Goal: Information Seeking & Learning: Learn about a topic

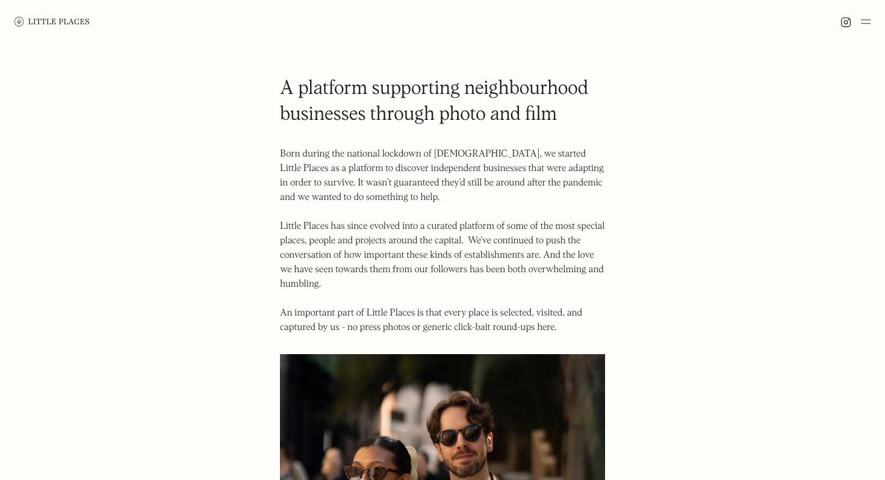
click at [57, 25] on img at bounding box center [51, 21] width 75 height 9
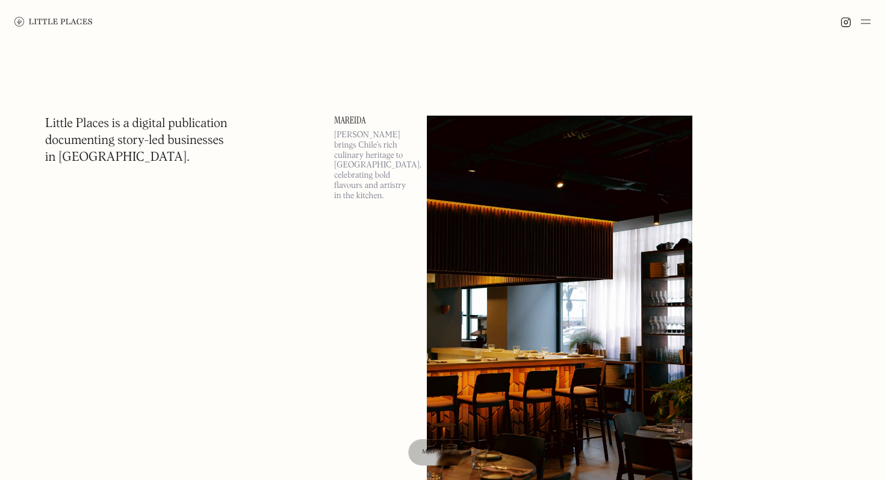
click at [145, 127] on h1 "Little Places is a digital publication documenting story-led businesses in [GEO…" at bounding box center [136, 141] width 183 height 51
copy h1 "digital"
click at [157, 136] on h1 "Little Places is a digital publication documenting story-led businesses in [GEO…" at bounding box center [136, 141] width 183 height 51
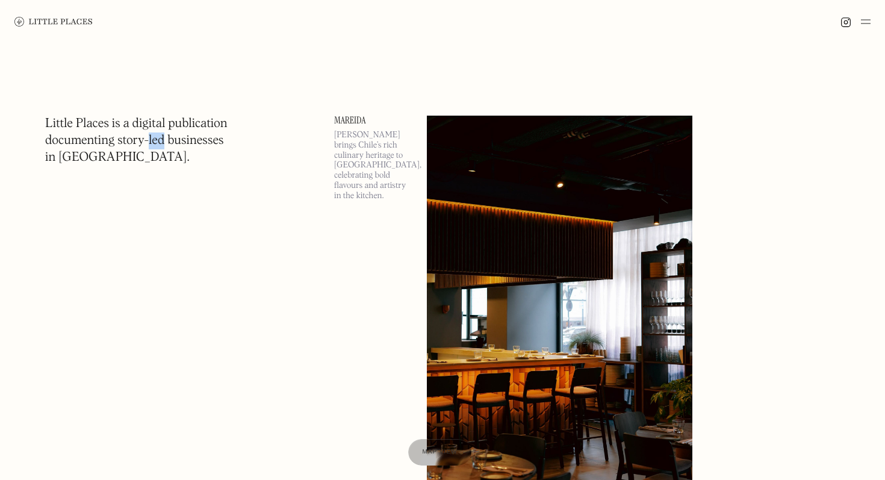
copy h1 "led"
click at [134, 136] on h1 "Little Places is a digital publication documenting story-led businesses in [GEO…" at bounding box center [136, 141] width 183 height 51
copy h1 "story"
click at [99, 137] on h1 "Little Places is a digital publication documenting story-led businesses in [GEO…" at bounding box center [136, 141] width 183 height 51
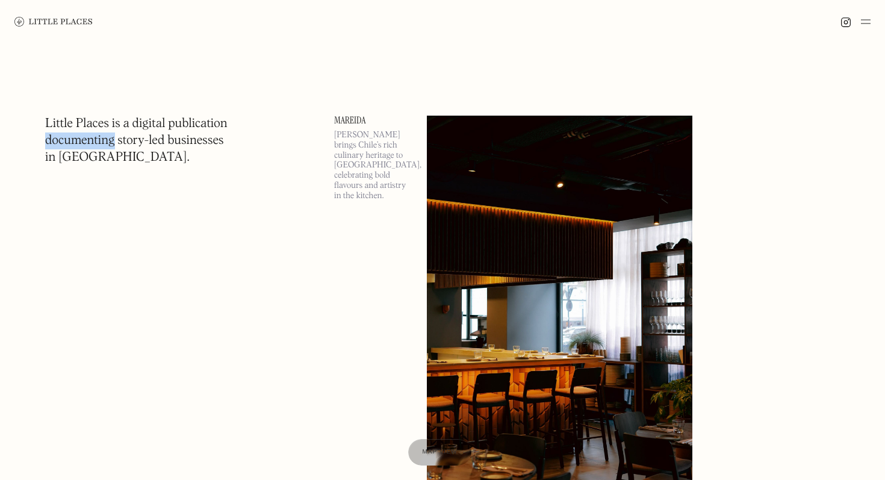
click at [99, 137] on h1 "Little Places is a digital publication documenting story-led businesses in [GEO…" at bounding box center [136, 141] width 183 height 51
copy h1 "documenting"
click at [98, 153] on h1 "Little Places is a digital publication documenting story-led businesses in [GEO…" at bounding box center [136, 141] width 183 height 51
copy h1 "."
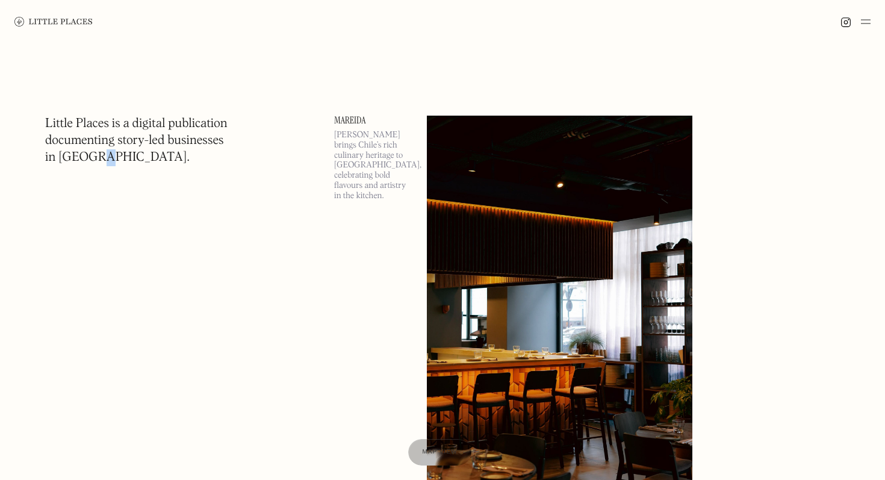
click at [83, 156] on h1 "Little Places is a digital publication documenting story-led businesses in [GEO…" at bounding box center [136, 141] width 183 height 51
copy h1 "[GEOGRAPHIC_DATA]"
click at [81, 122] on h1 "Little Places is a digital publication documenting story-led businesses in [GEO…" at bounding box center [136, 141] width 183 height 51
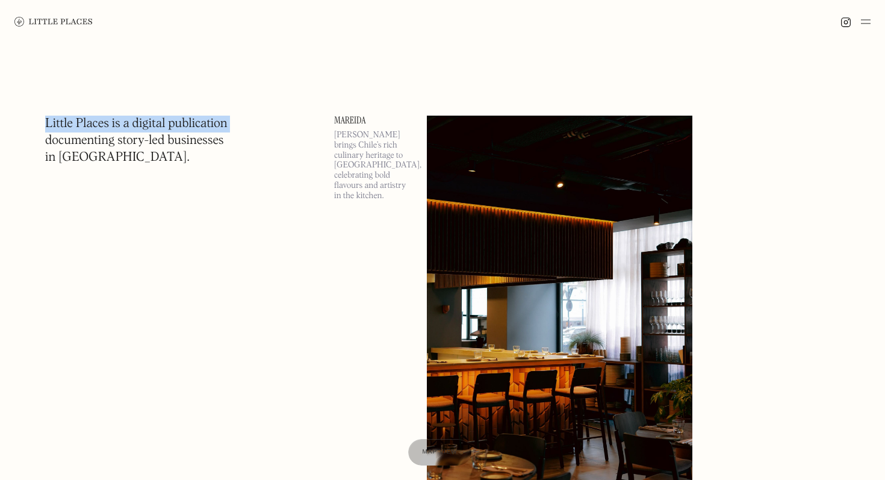
click at [81, 122] on h1 "Little Places is a digital publication documenting story-led businesses in [GEO…" at bounding box center [136, 141] width 183 height 51
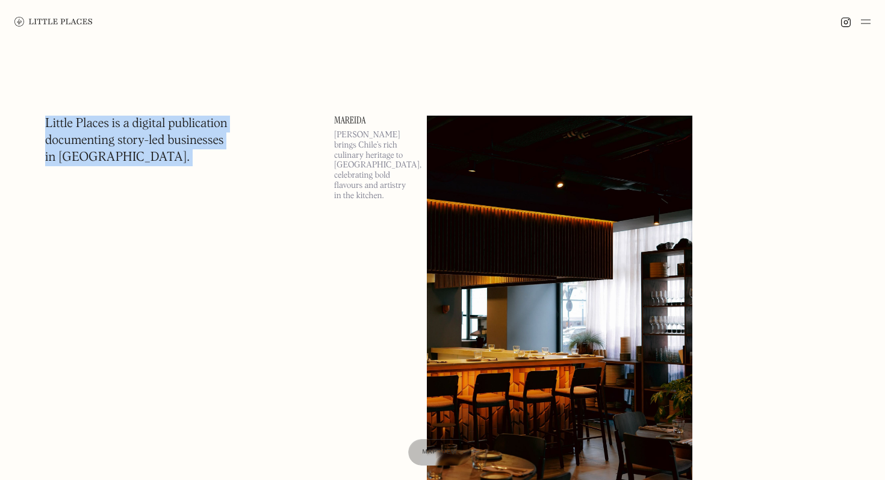
click at [112, 155] on h1 "Little Places is a digital publication documenting story-led businesses in [GEO…" at bounding box center [136, 141] width 183 height 51
click at [117, 155] on h1 "Little Places is a digital publication documenting story-led businesses in [GEO…" at bounding box center [136, 141] width 183 height 51
drag, startPoint x: 131, startPoint y: 157, endPoint x: 38, endPoint y: 117, distance: 101.2
copy h1 "Little Places is a digital publication documenting story-led businesses in [GEO…"
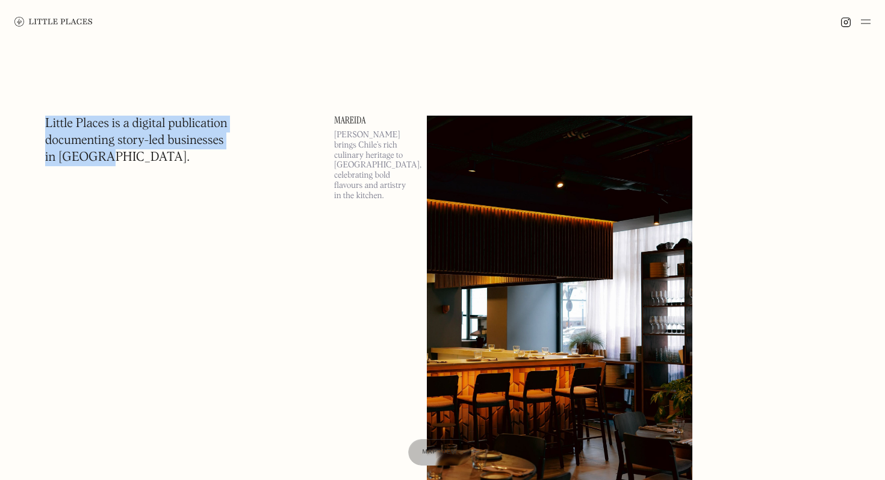
click at [119, 160] on h1 "Little Places is a digital publication documenting story-led businesses in [GEO…" at bounding box center [136, 141] width 183 height 51
drag, startPoint x: 130, startPoint y: 160, endPoint x: 42, endPoint y: 122, distance: 95.2
copy h1 "Little Places is a digital publication documenting story-led businesses in [GEO…"
